Goal: Book appointment/travel/reservation

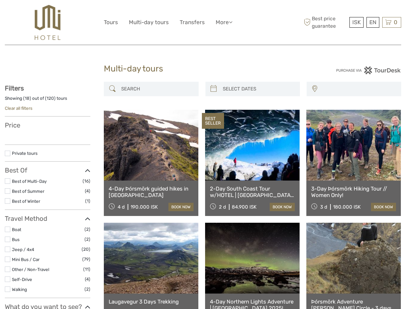
select select
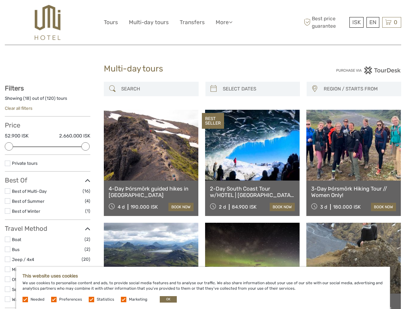
click at [174, 22] on ul "Tours Multi-day tours Transfers More Food & drink Travel Articles Back to Hotel…" at bounding box center [173, 22] width 138 height 9
click at [224, 22] on link "More" at bounding box center [224, 22] width 17 height 9
click at [232, 22] on icon at bounding box center [231, 21] width 4 height 5
click at [356, 22] on span "ISK" at bounding box center [356, 22] width 8 height 6
click at [373, 22] on div "EN English Español Deutsch" at bounding box center [372, 22] width 13 height 11
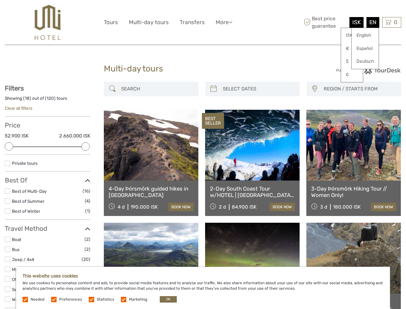
click at [392, 22] on div "0 Items Total 0 ISK Checkout The shopping cart is empty." at bounding box center [391, 22] width 19 height 11
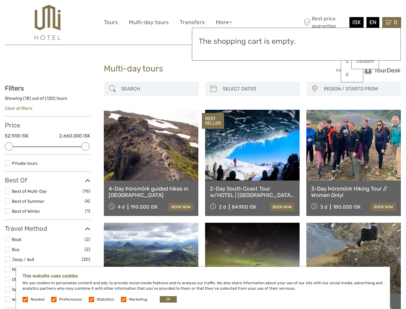
click at [9, 146] on div at bounding box center [9, 146] width 8 height 8
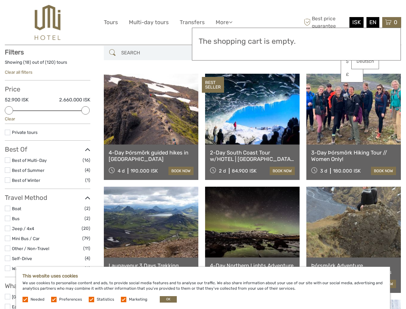
click at [213, 89] on div "BEST SELLER" at bounding box center [213, 85] width 22 height 16
click at [258, 89] on link at bounding box center [252, 109] width 95 height 71
